Goal: Transaction & Acquisition: Purchase product/service

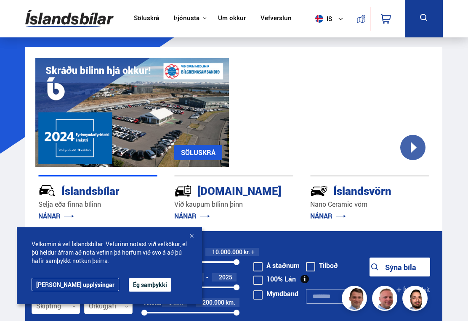
click at [129, 286] on button "Ég samþykki" at bounding box center [150, 284] width 42 height 13
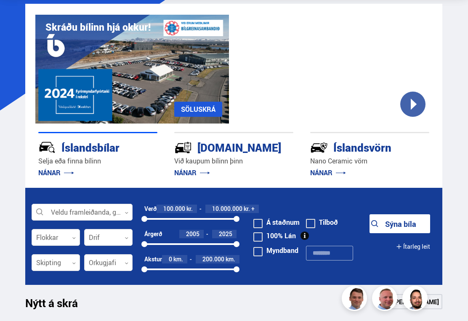
scroll to position [45, 0]
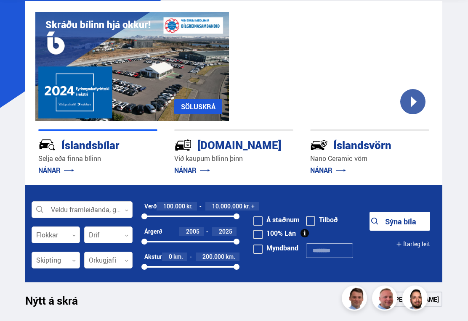
click at [126, 210] on icon at bounding box center [126, 211] width 4 height 4
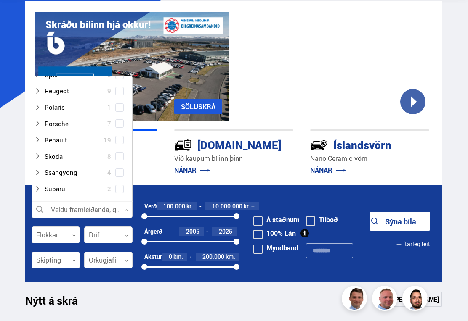
scroll to position [415, 0]
click at [39, 138] on icon at bounding box center [37, 141] width 7 height 7
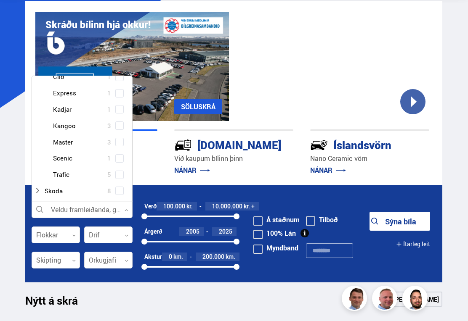
scroll to position [520, 0]
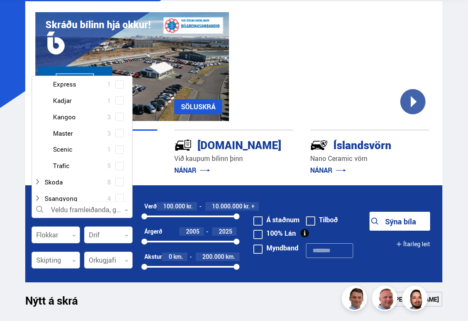
click at [122, 154] on div "Renault Captur 4 Renault Clio 1 Renault Express 1 Renault Kadjar 1 Renault Kang…" at bounding box center [82, 109] width 100 height 130
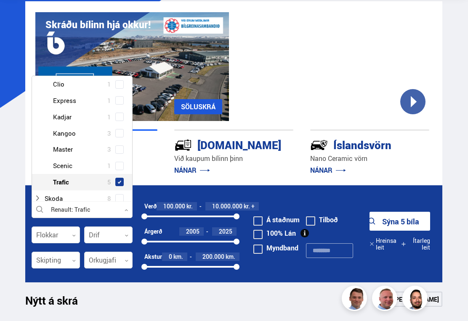
click at [395, 220] on button "Sýna 5 bíla" at bounding box center [399, 221] width 61 height 19
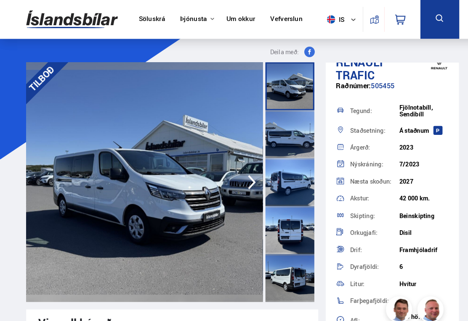
scroll to position [18, 0]
click at [275, 91] on div at bounding box center [279, 83] width 47 height 46
click at [278, 133] on div at bounding box center [279, 129] width 47 height 46
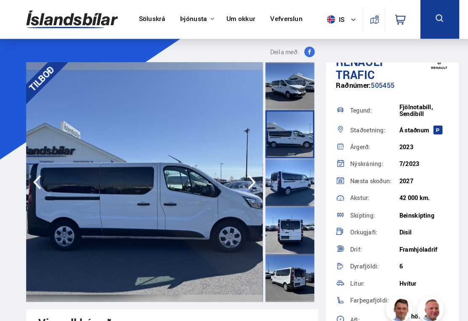
click at [281, 182] on div at bounding box center [279, 176] width 47 height 46
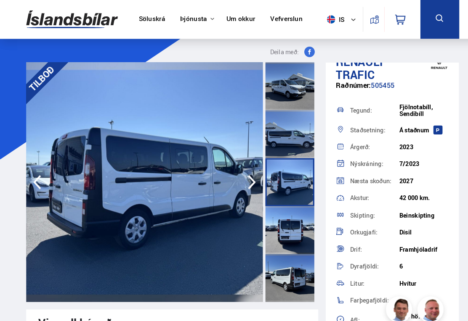
click at [277, 232] on div at bounding box center [279, 222] width 47 height 46
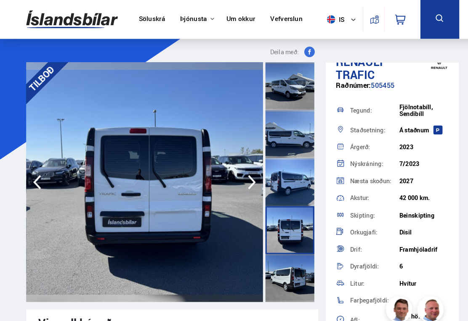
click at [279, 275] on div at bounding box center [279, 268] width 47 height 46
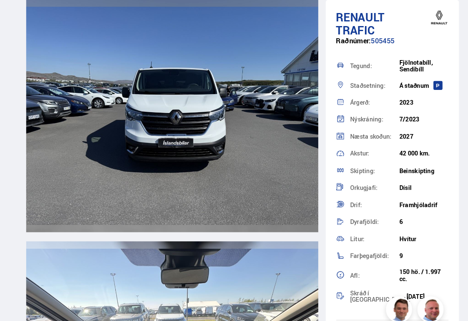
scroll to position [0, 0]
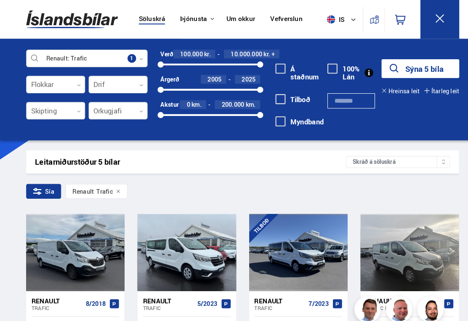
click at [72, 109] on div at bounding box center [53, 107] width 57 height 17
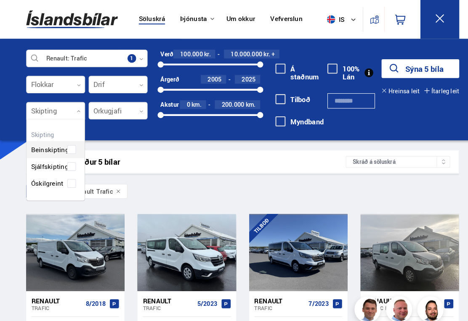
scroll to position [77, 56]
click at [68, 159] on div "Beinskipting Sjálfskipting Óskilgreint" at bounding box center [54, 154] width 56 height 61
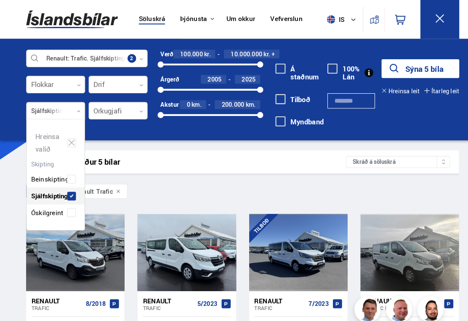
scroll to position [105, 56]
click at [388, 68] on button "Sýna 1 bíla" at bounding box center [405, 66] width 75 height 18
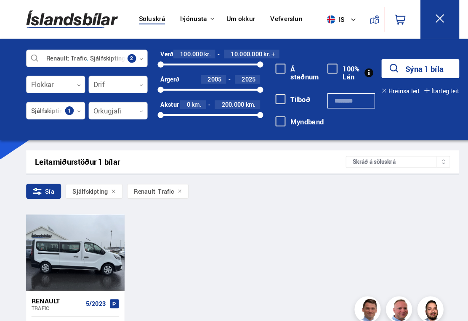
click at [76, 285] on div "Renault Trafic 5/2023" at bounding box center [72, 293] width 85 height 25
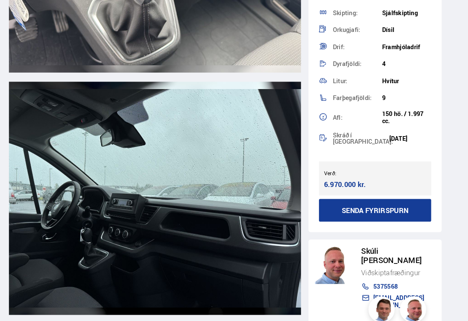
scroll to position [3951, 0]
